Goal: Transaction & Acquisition: Obtain resource

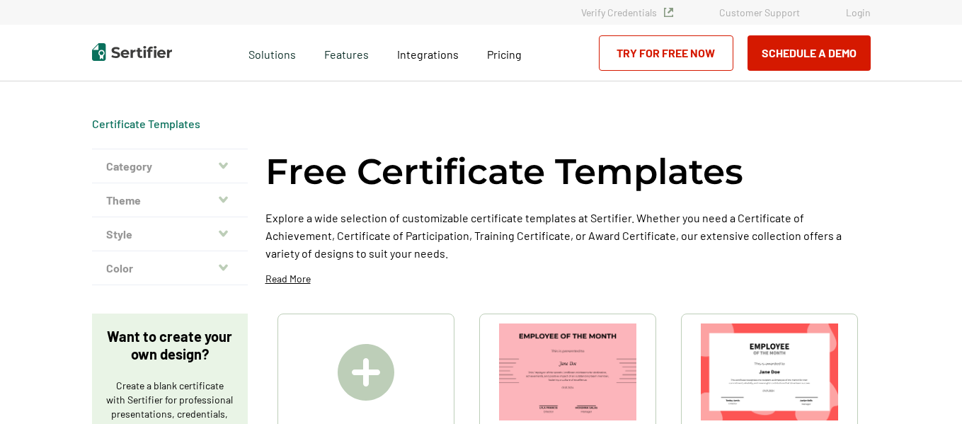
scroll to position [142, 0]
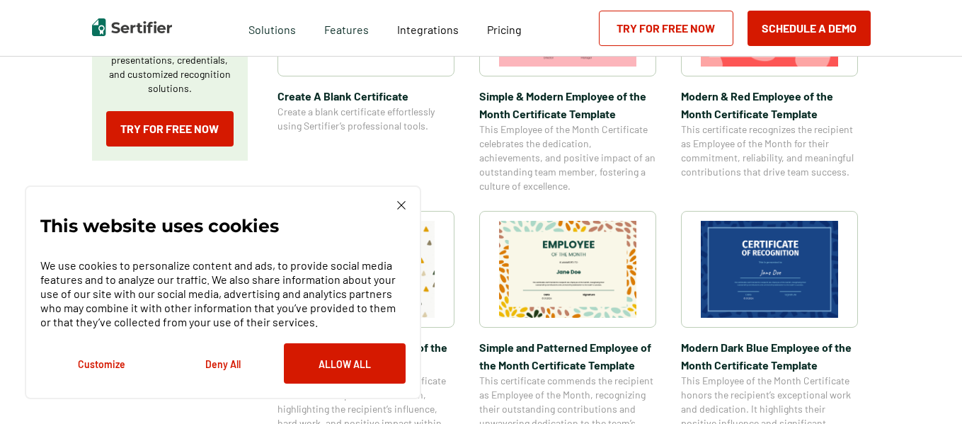
scroll to position [425, 0]
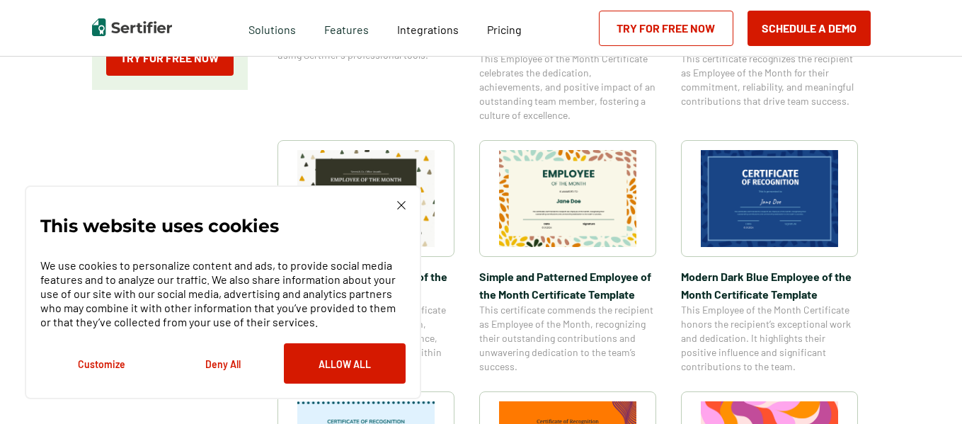
click at [402, 208] on img at bounding box center [401, 205] width 8 height 8
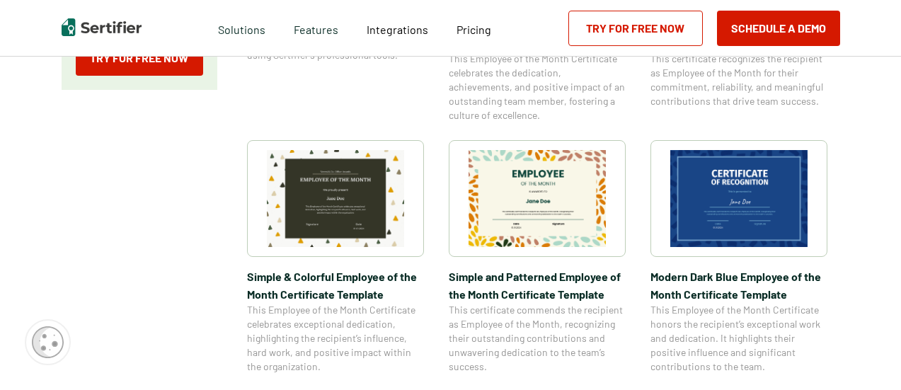
click at [727, 195] on img at bounding box center [738, 198] width 137 height 97
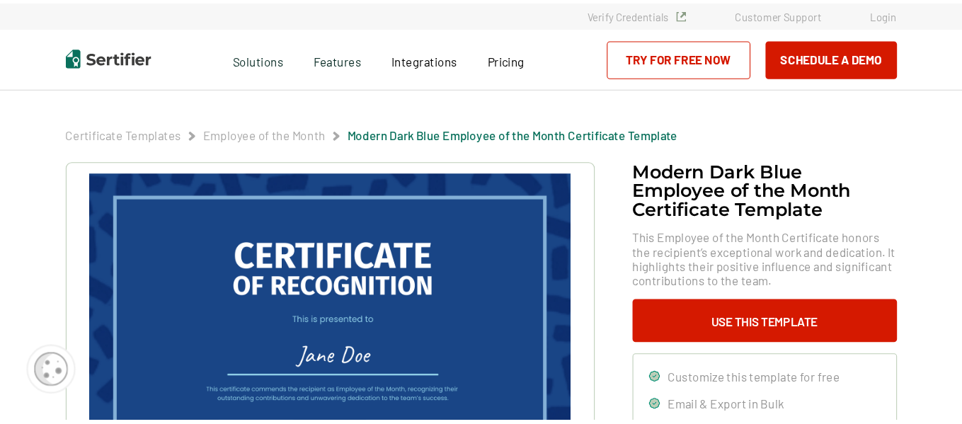
scroll to position [142, 0]
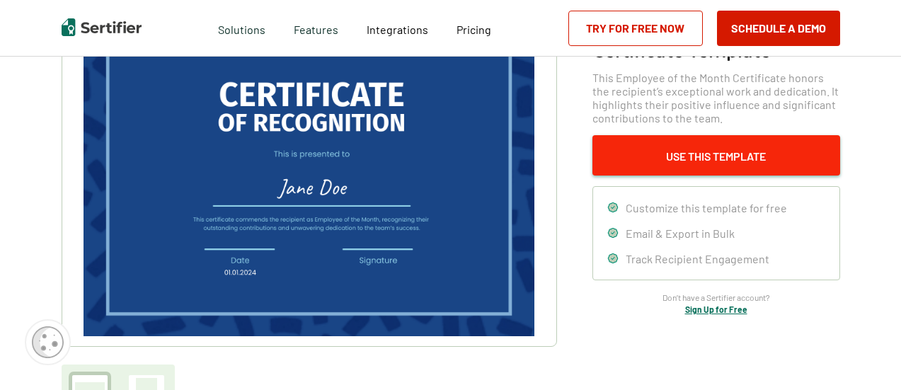
click at [679, 148] on button "Use This Template" at bounding box center [716, 155] width 248 height 40
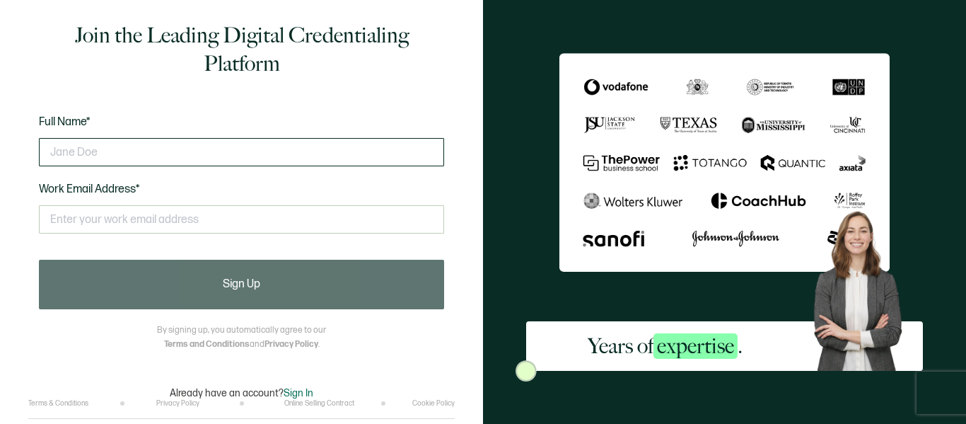
click at [163, 151] on input "text" at bounding box center [241, 152] width 405 height 28
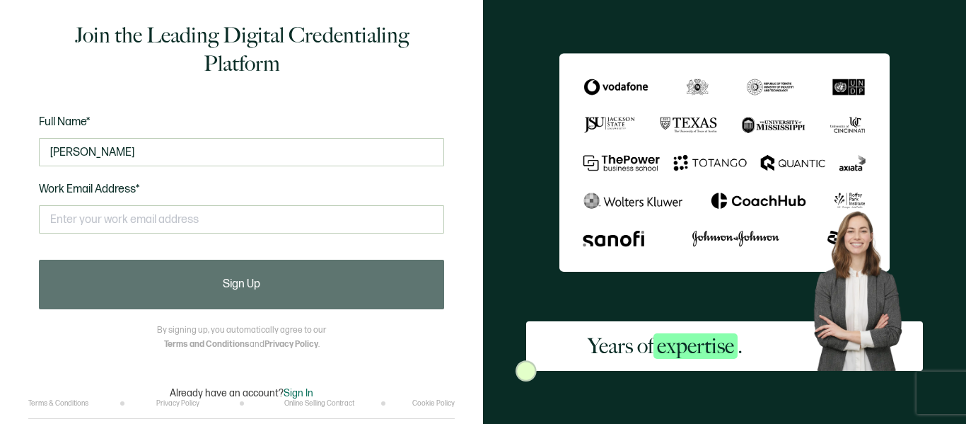
type input "[PERSON_NAME]"
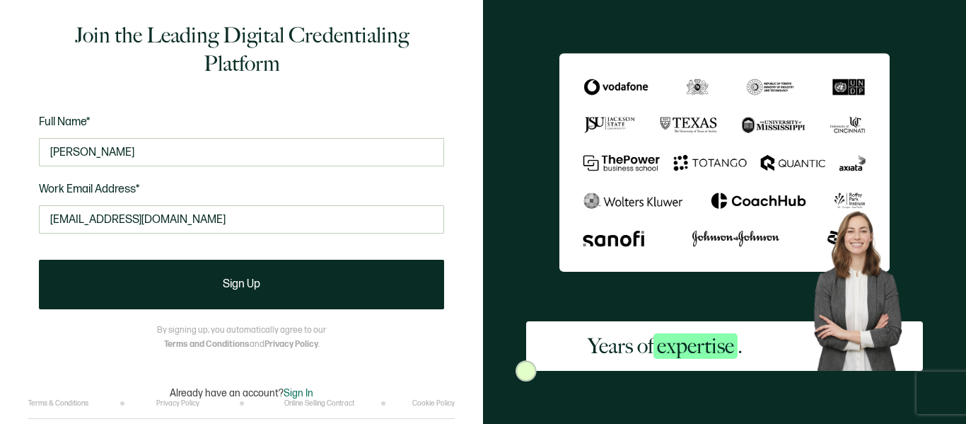
type input "[EMAIL_ADDRESS][DOMAIN_NAME]"
